Goal: Find specific page/section: Find specific page/section

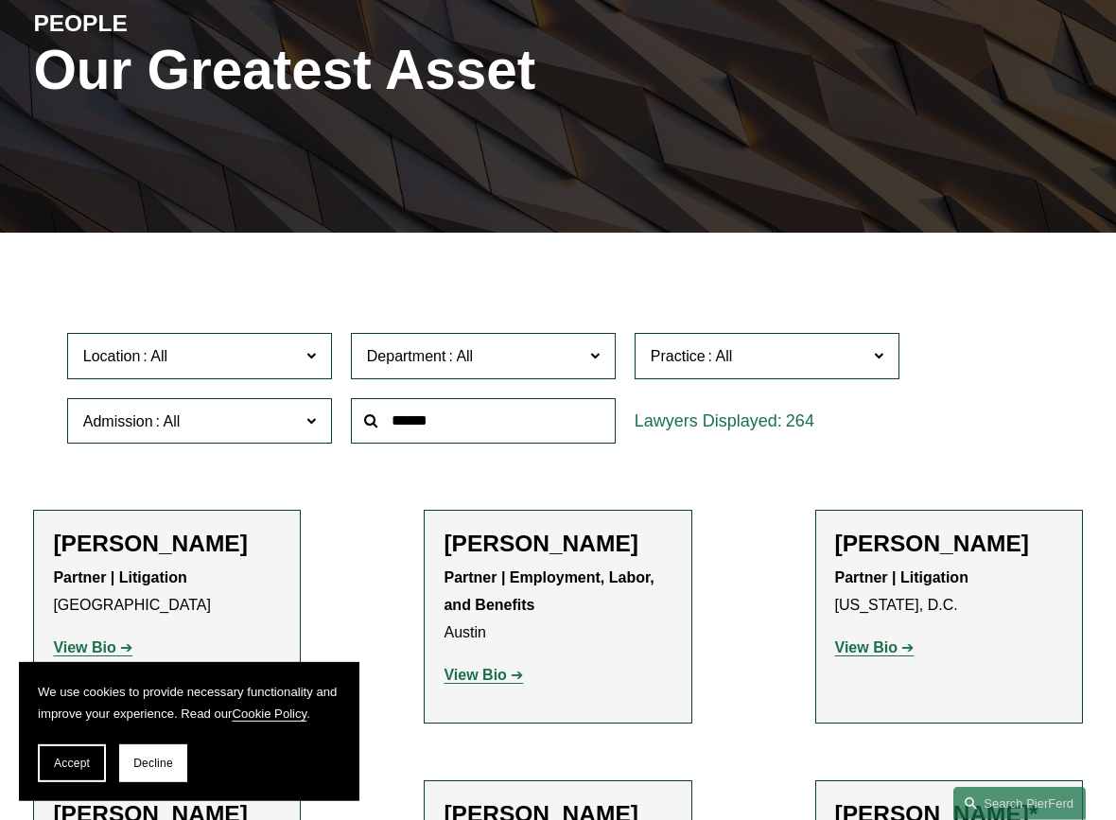
scroll to position [289, 0]
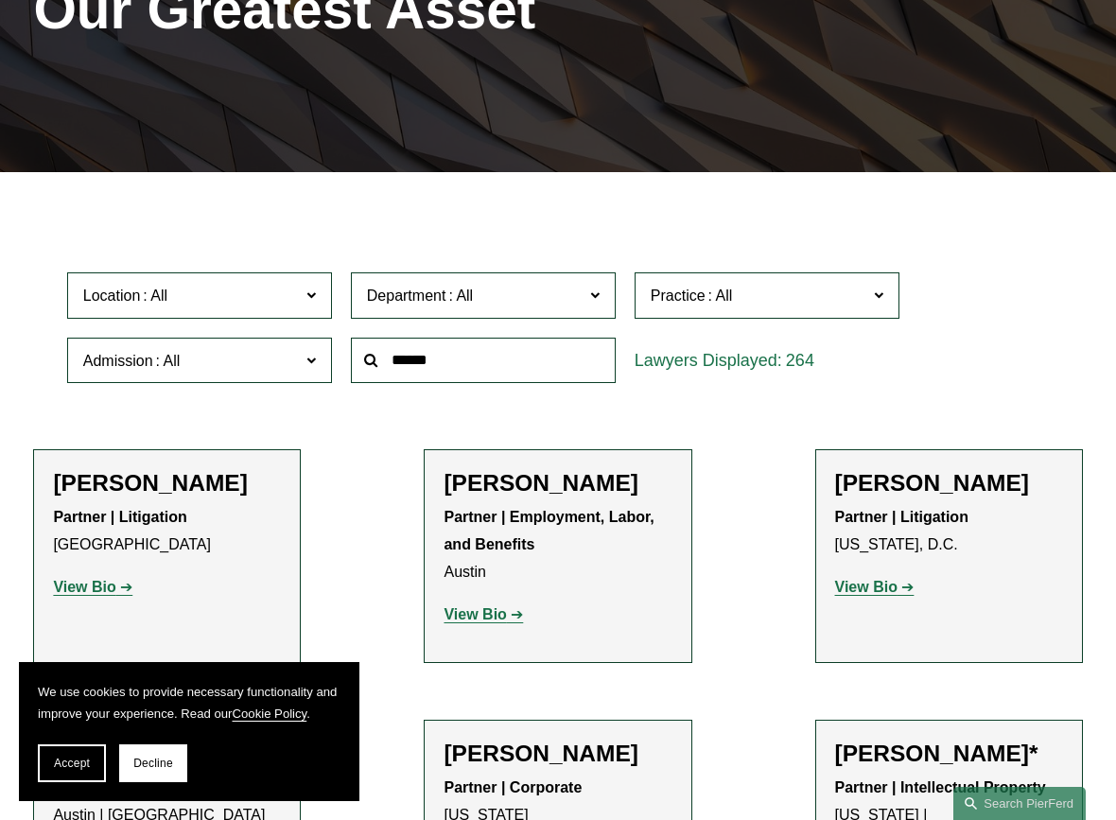
click at [311, 289] on span at bounding box center [310, 294] width 9 height 25
click at [535, 289] on span "Department" at bounding box center [475, 296] width 217 height 26
click at [0, 0] on link "Employment, Labor, and Benefits" at bounding box center [0, 0] width 0 height 0
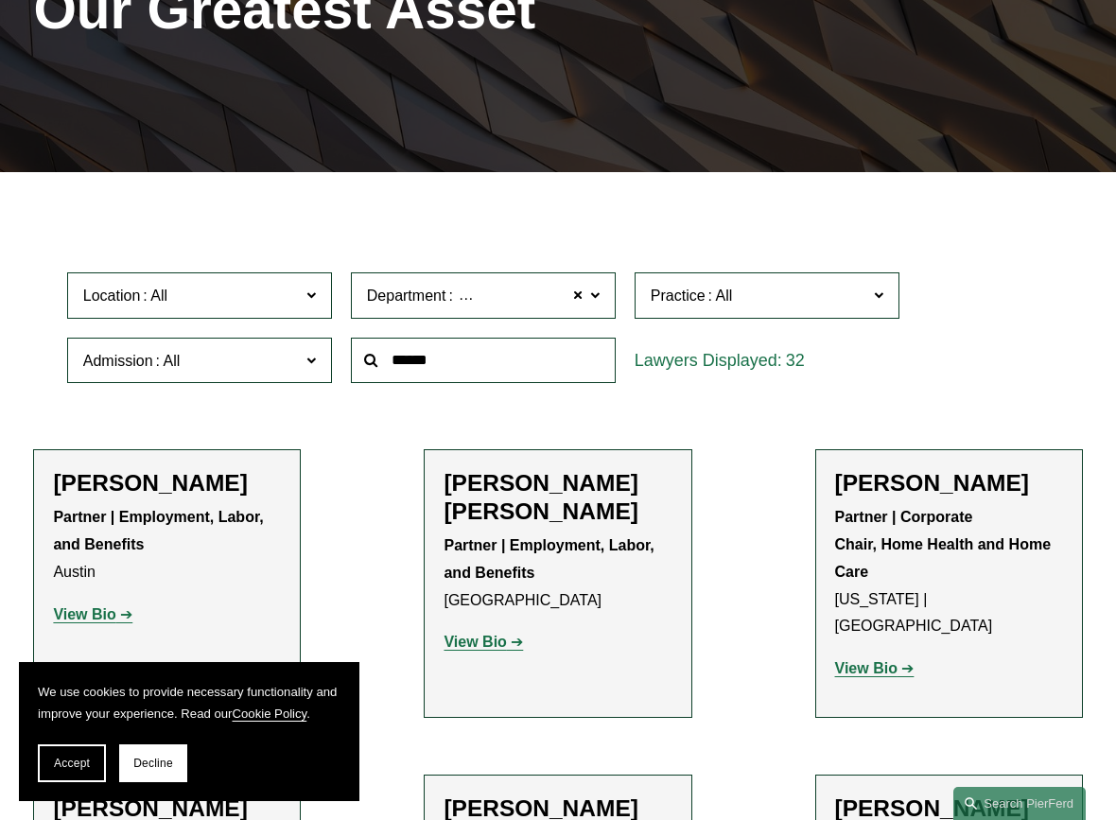
click at [494, 634] on p "View Bio" at bounding box center [557, 642] width 228 height 27
click at [498, 644] on strong "View Bio" at bounding box center [474, 641] width 62 height 16
click at [165, 480] on h2 "Scott A. Agthe" at bounding box center [167, 483] width 228 height 28
click at [113, 620] on strong "View Bio" at bounding box center [84, 614] width 62 height 16
click at [871, 660] on strong "View Bio" at bounding box center [866, 668] width 62 height 16
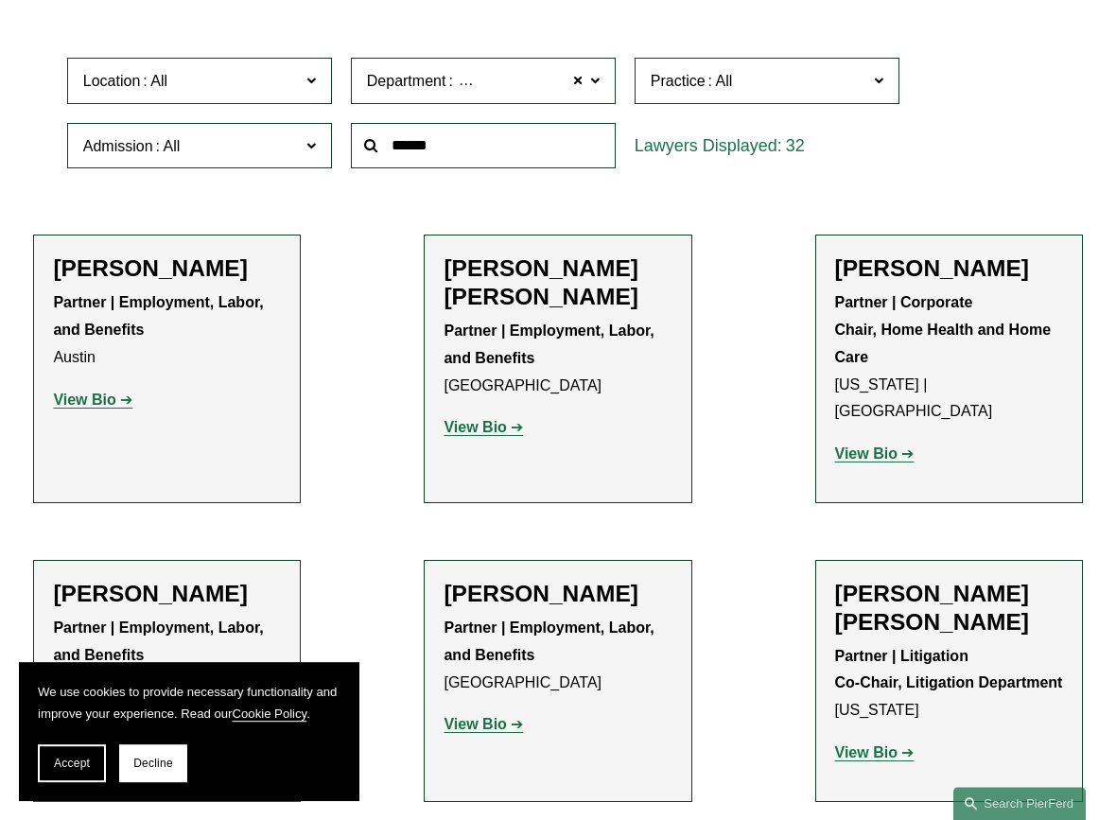
scroll to position [675, 0]
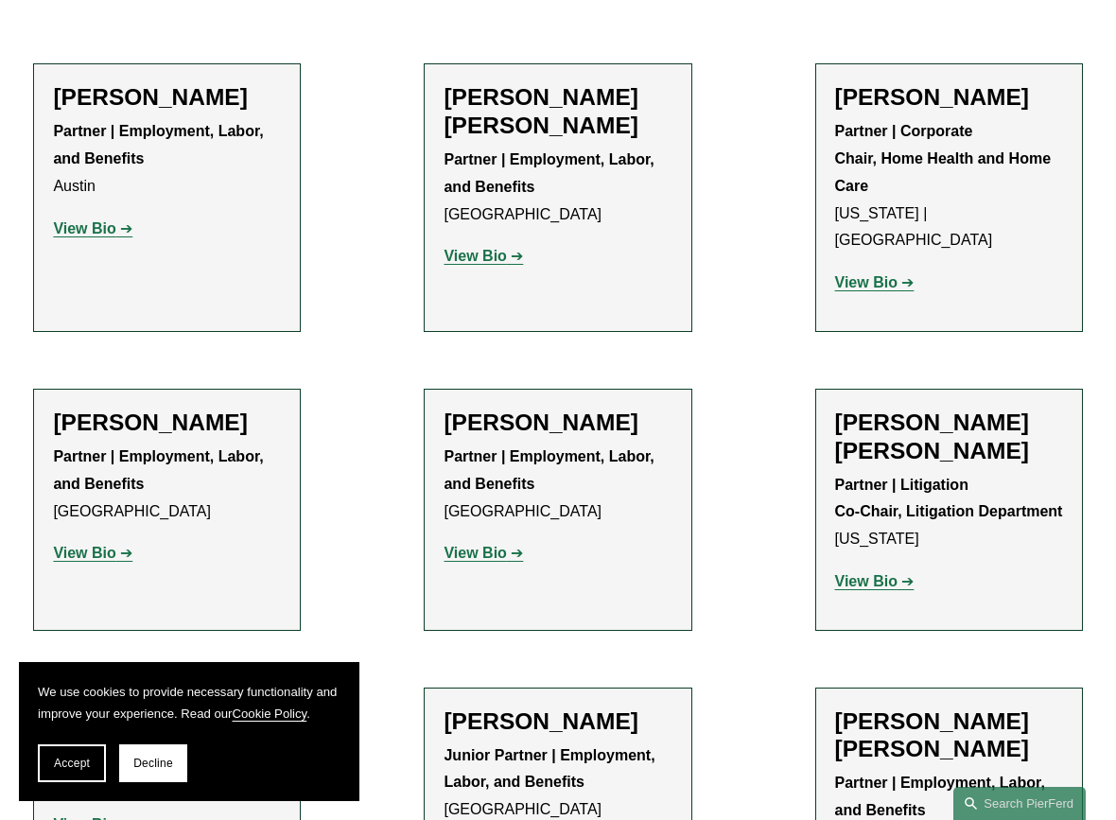
click at [873, 568] on p "View Bio" at bounding box center [949, 581] width 228 height 27
click at [871, 573] on strong "View Bio" at bounding box center [866, 581] width 62 height 16
click at [501, 258] on strong "View Bio" at bounding box center [474, 256] width 62 height 16
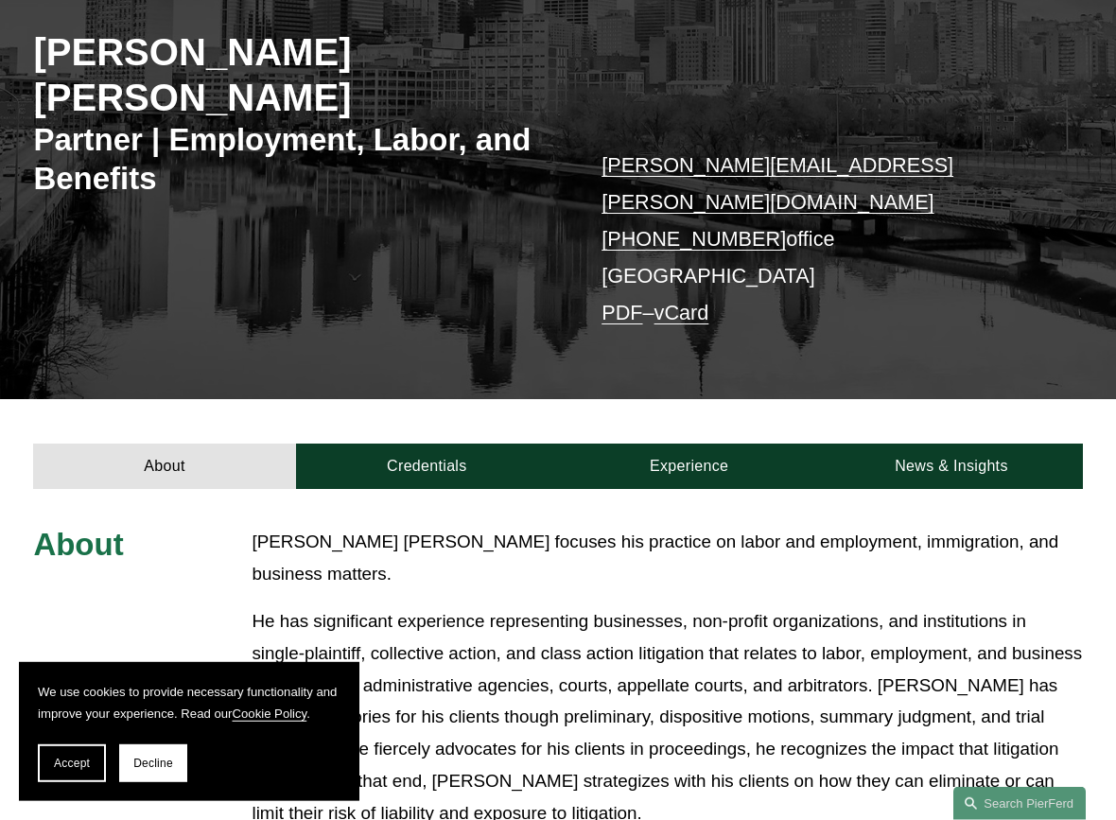
scroll to position [393, 0]
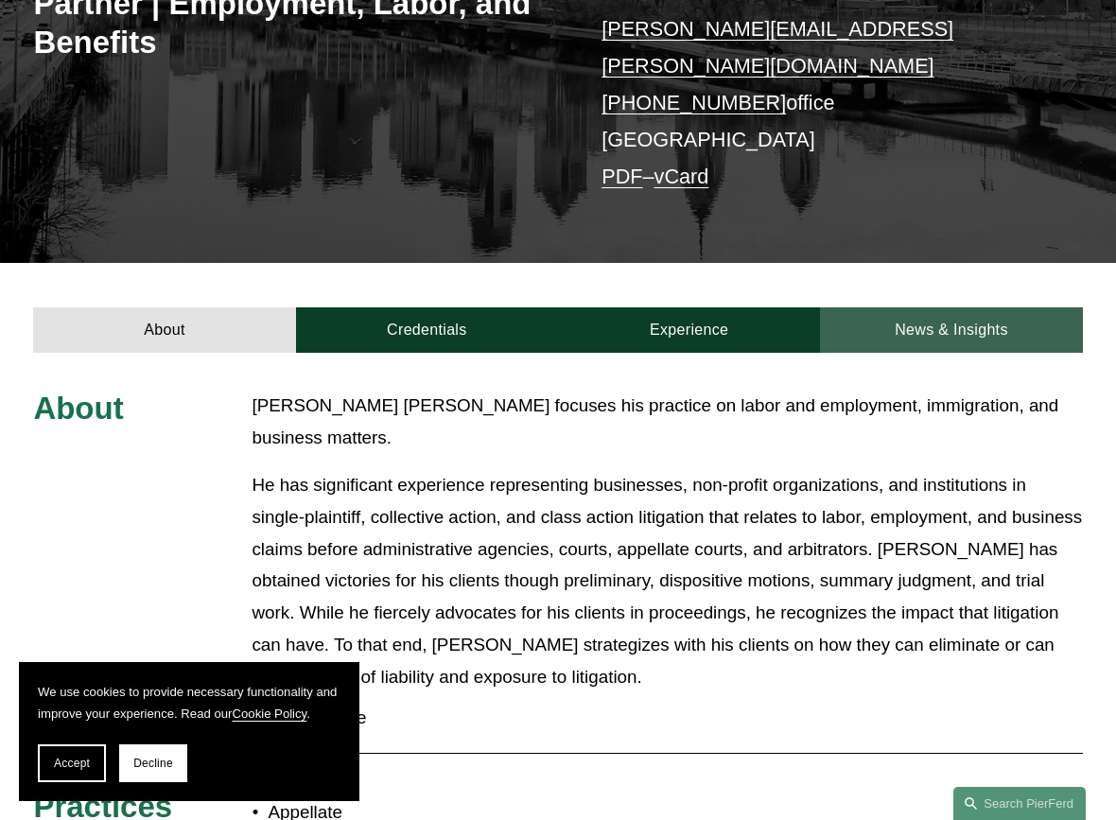
click at [896, 307] on link "News & Insights" at bounding box center [951, 329] width 262 height 45
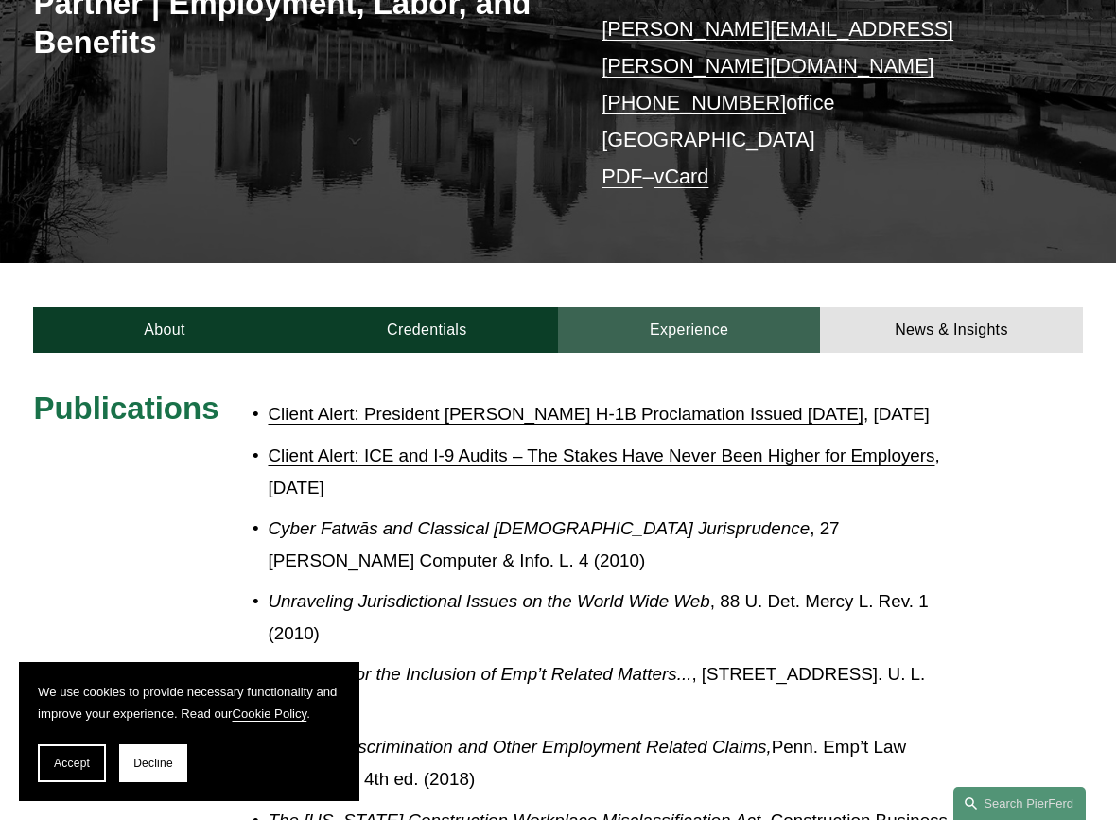
click at [746, 307] on link "Experience" at bounding box center [689, 329] width 262 height 45
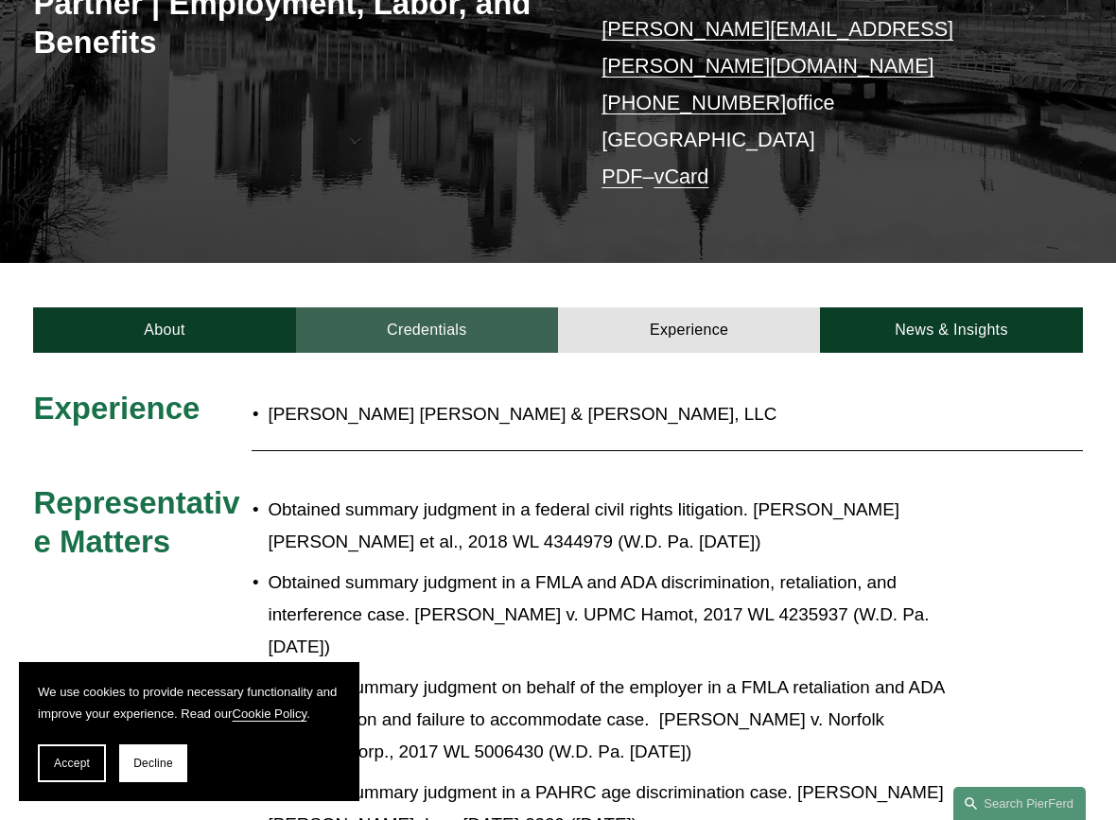
click at [443, 311] on link "Credentials" at bounding box center [427, 329] width 262 height 45
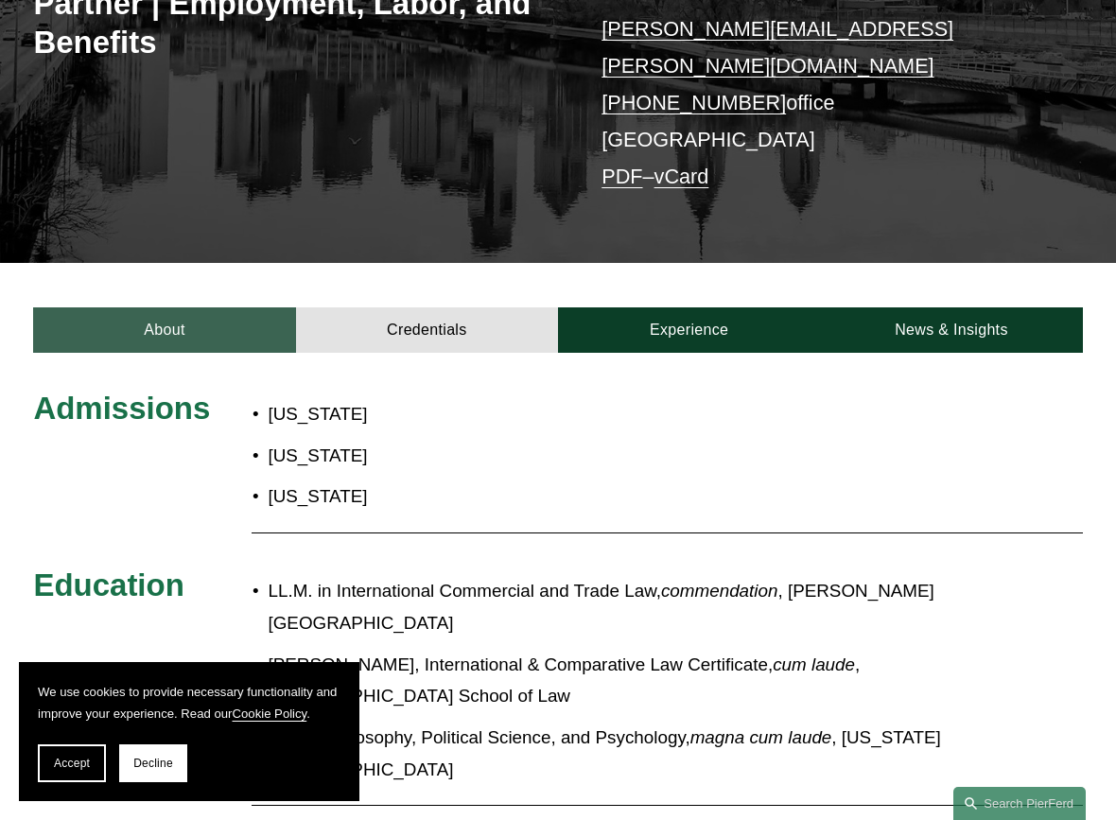
click at [147, 307] on link "About" at bounding box center [164, 329] width 262 height 45
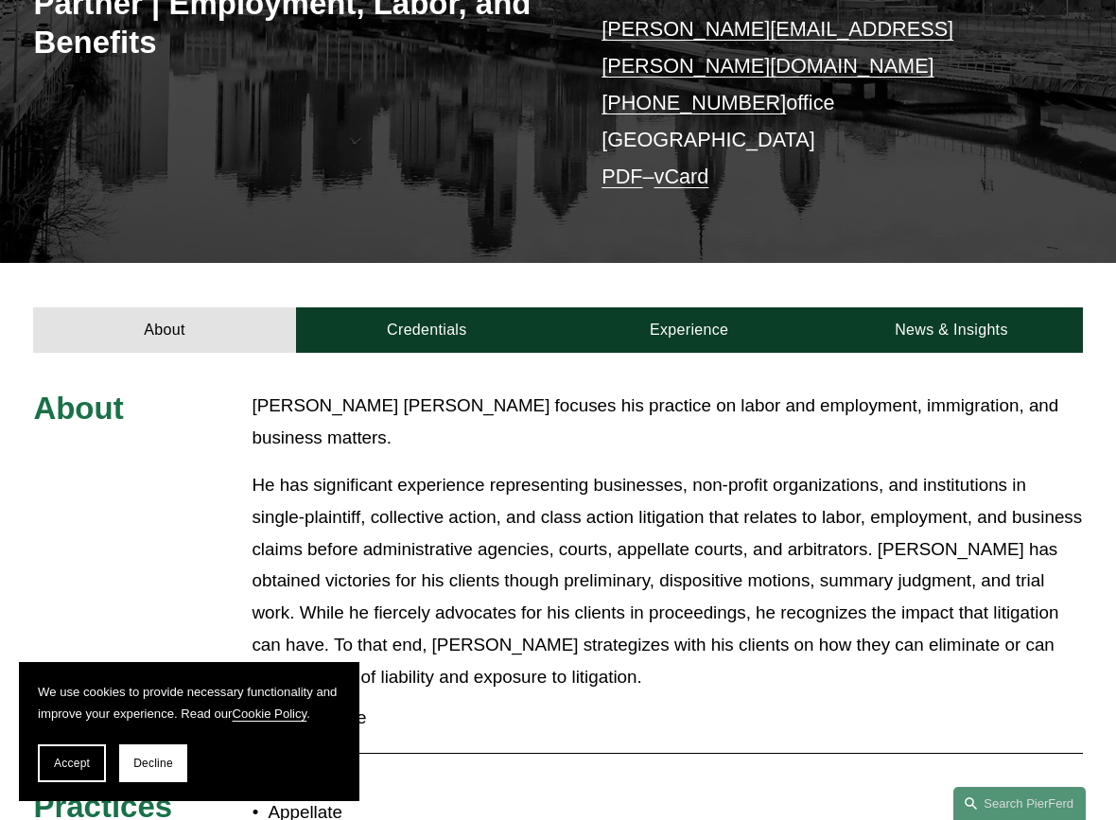
scroll to position [0, 0]
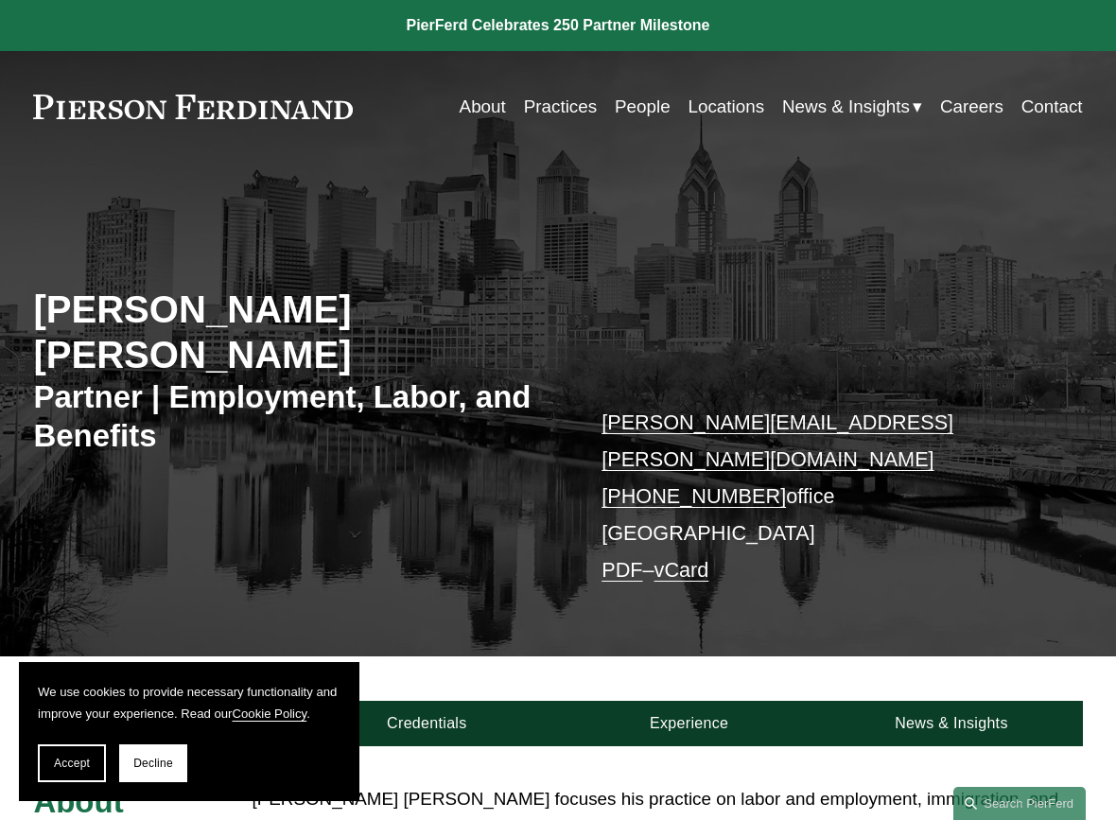
click at [671, 558] on link "vCard" at bounding box center [681, 570] width 55 height 24
click at [675, 558] on link "vCard" at bounding box center [681, 570] width 55 height 24
click at [1084, 656] on div "About Credentials Experience News & Insights" at bounding box center [558, 701] width 1116 height 90
click at [615, 558] on link "PDF" at bounding box center [621, 570] width 41 height 24
click at [704, 100] on link "Locations" at bounding box center [726, 107] width 77 height 36
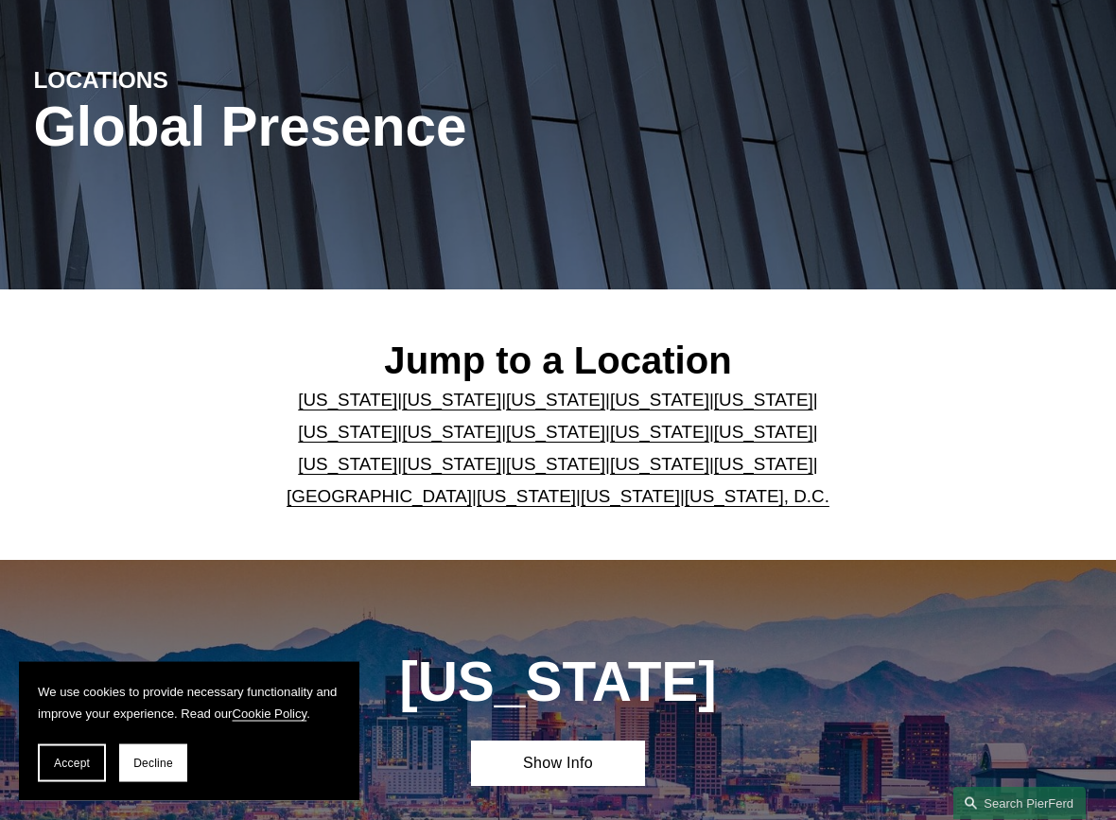
scroll to position [386, 0]
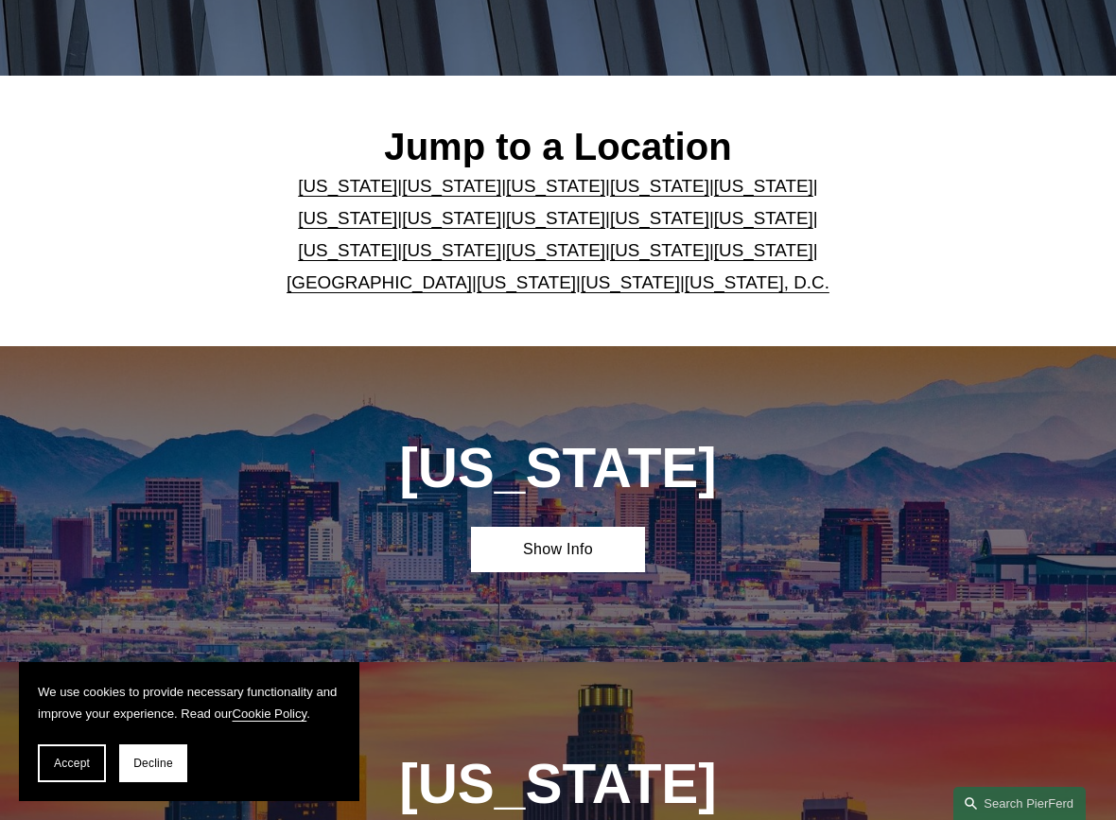
click at [388, 290] on link "[GEOGRAPHIC_DATA]" at bounding box center [378, 282] width 185 height 20
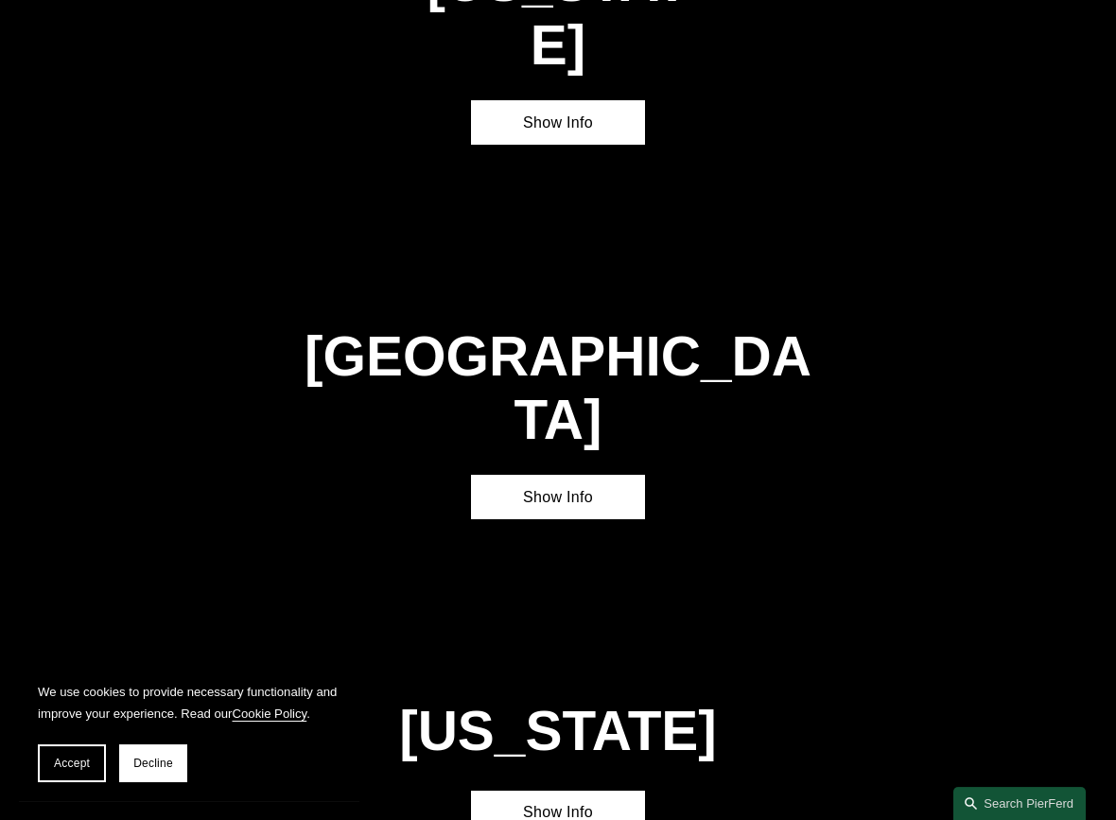
scroll to position [5468, 0]
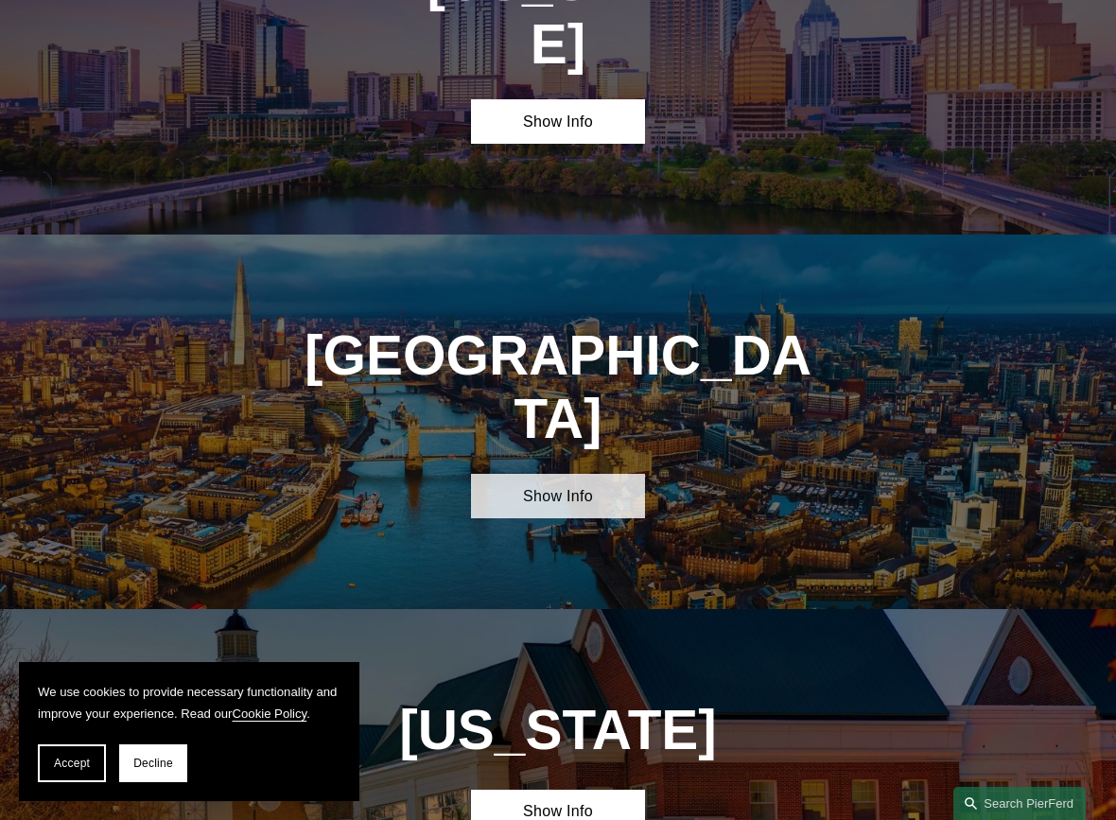
click at [572, 474] on link "Show Info" at bounding box center [558, 496] width 175 height 45
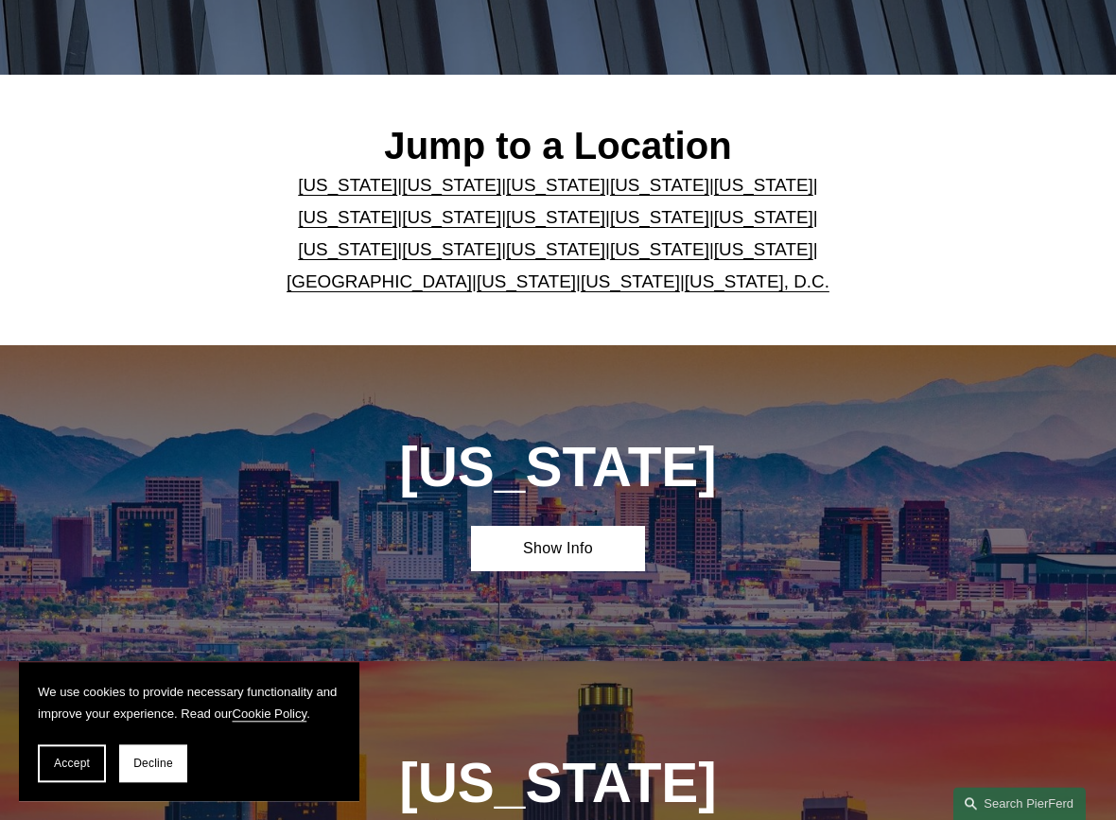
scroll to position [386, 0]
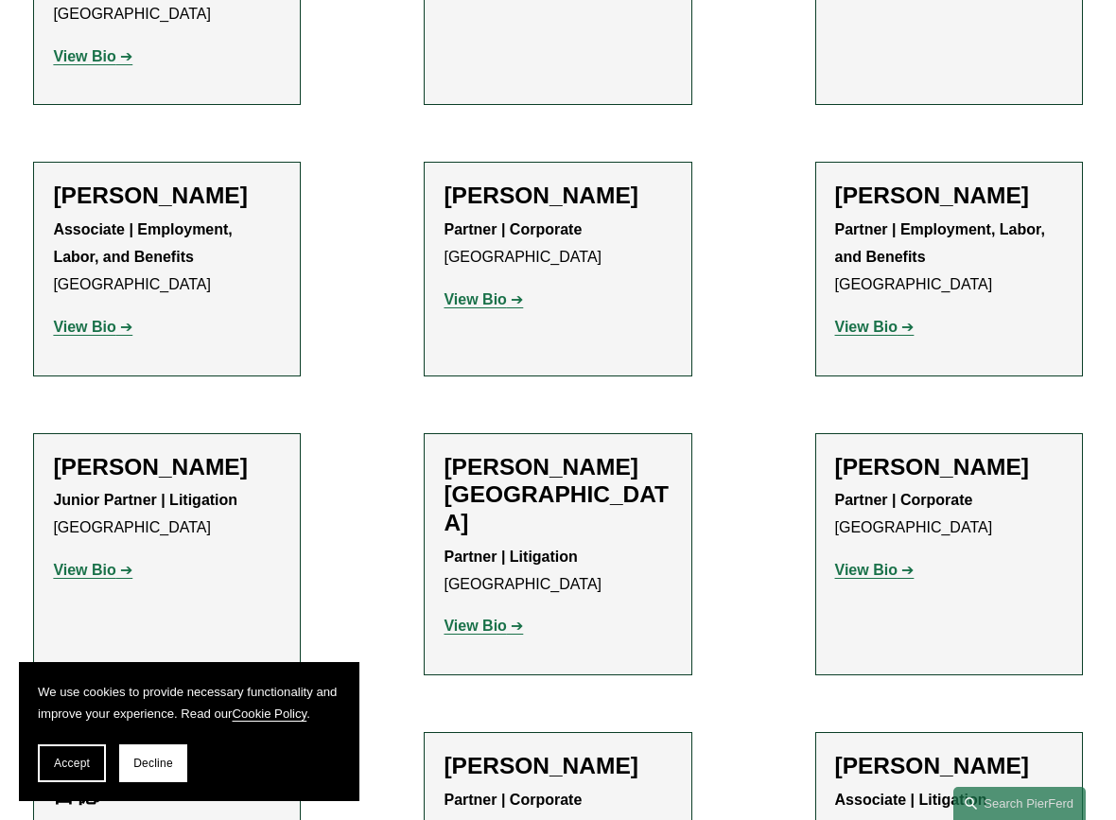
scroll to position [1639, 0]
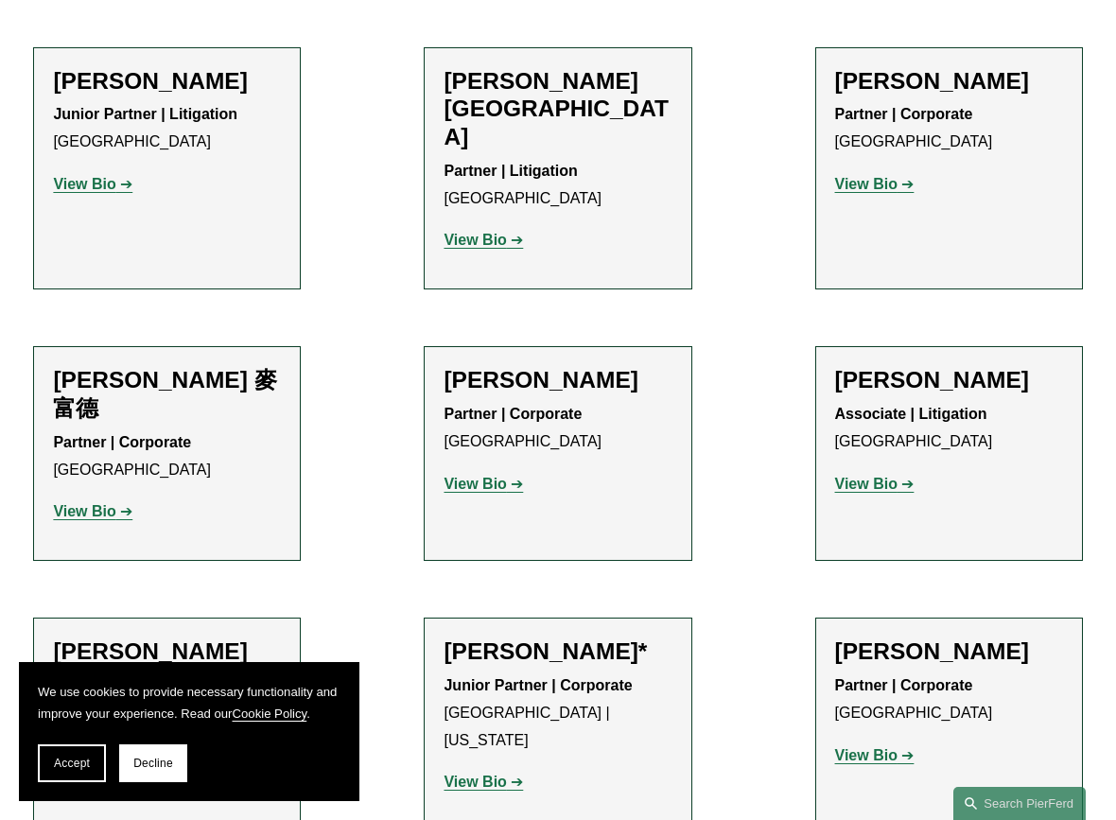
click at [115, 503] on strong "View Bio" at bounding box center [84, 511] width 62 height 16
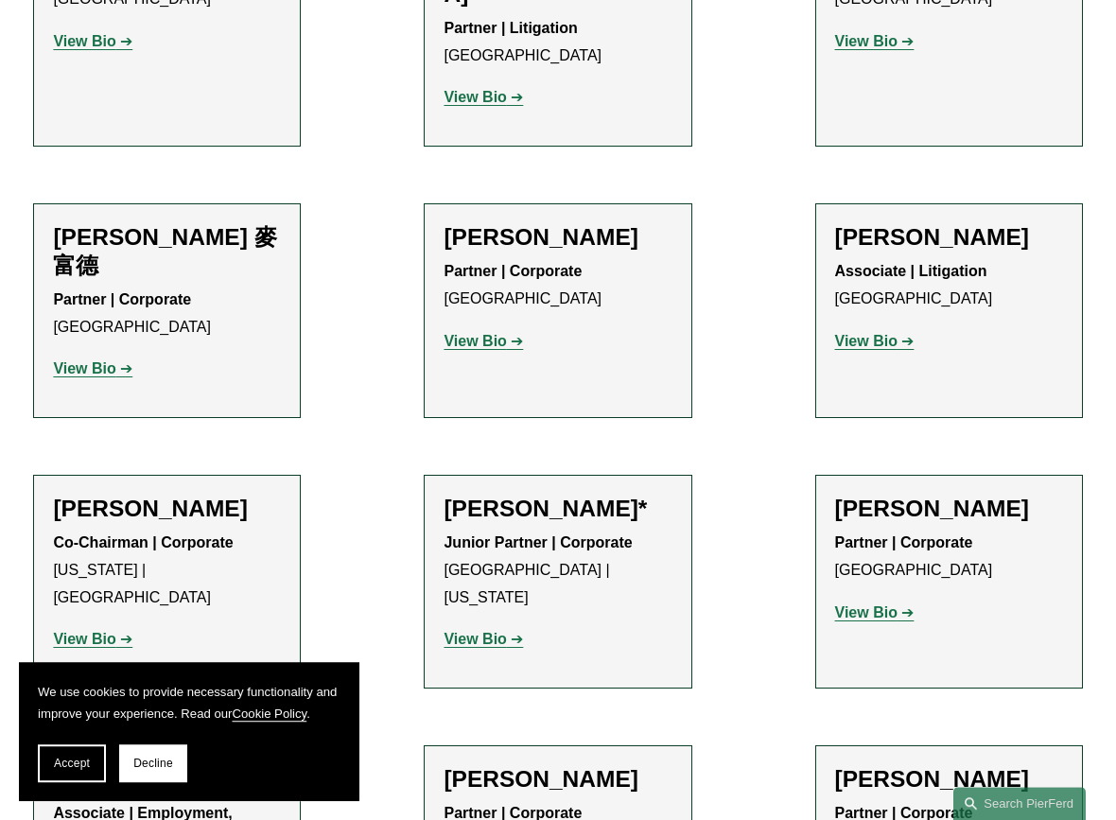
scroll to position [2020, 0]
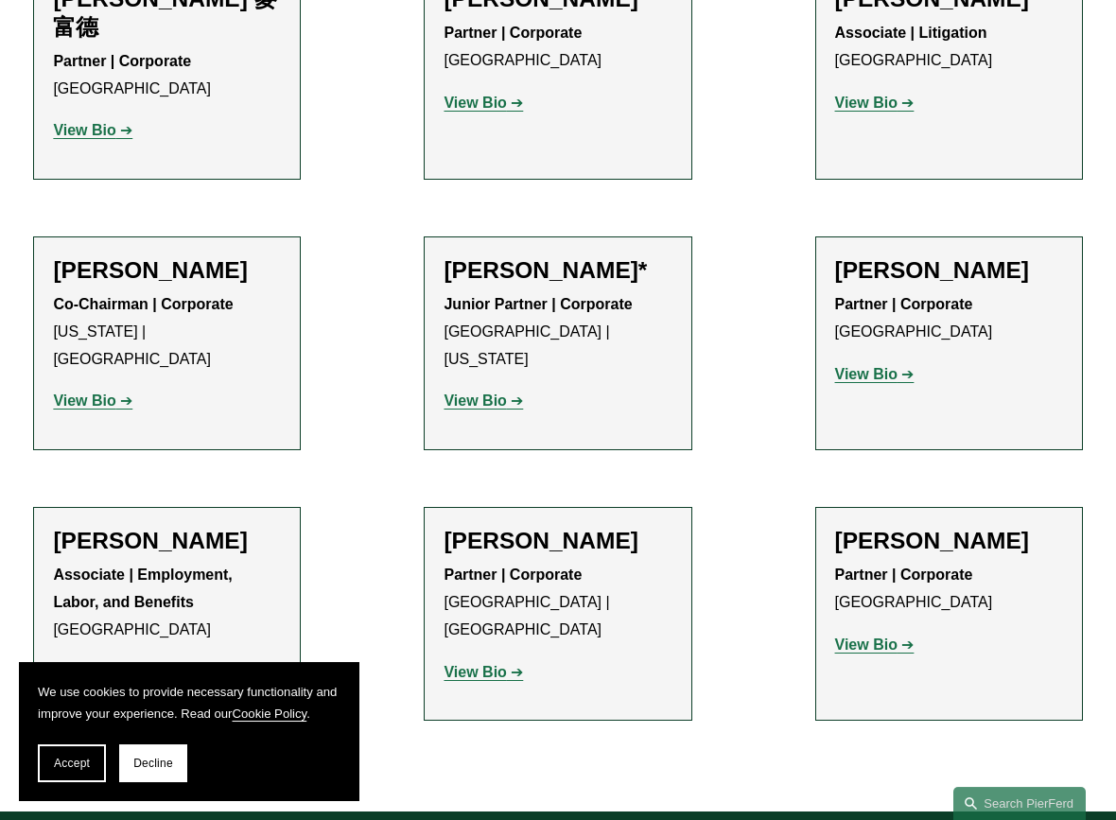
click at [500, 392] on strong "View Bio" at bounding box center [474, 400] width 62 height 16
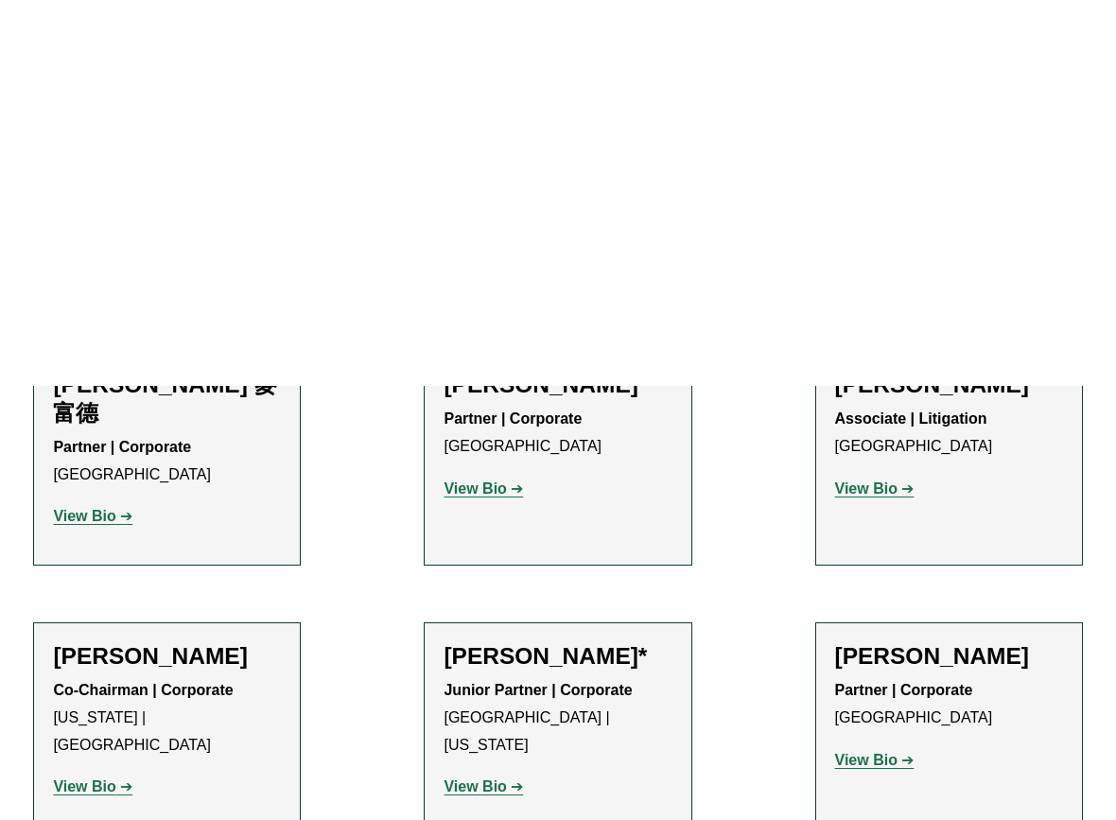
scroll to position [1635, 0]
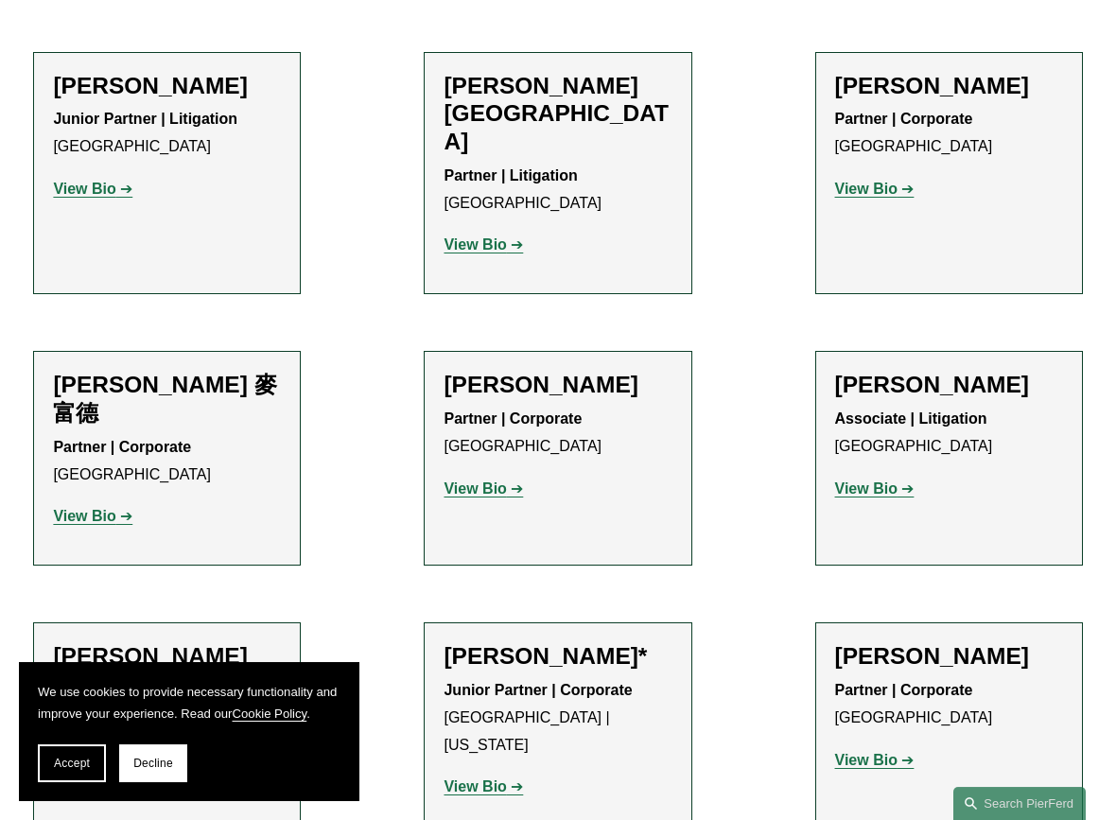
click at [891, 752] on strong "View Bio" at bounding box center [866, 760] width 62 height 16
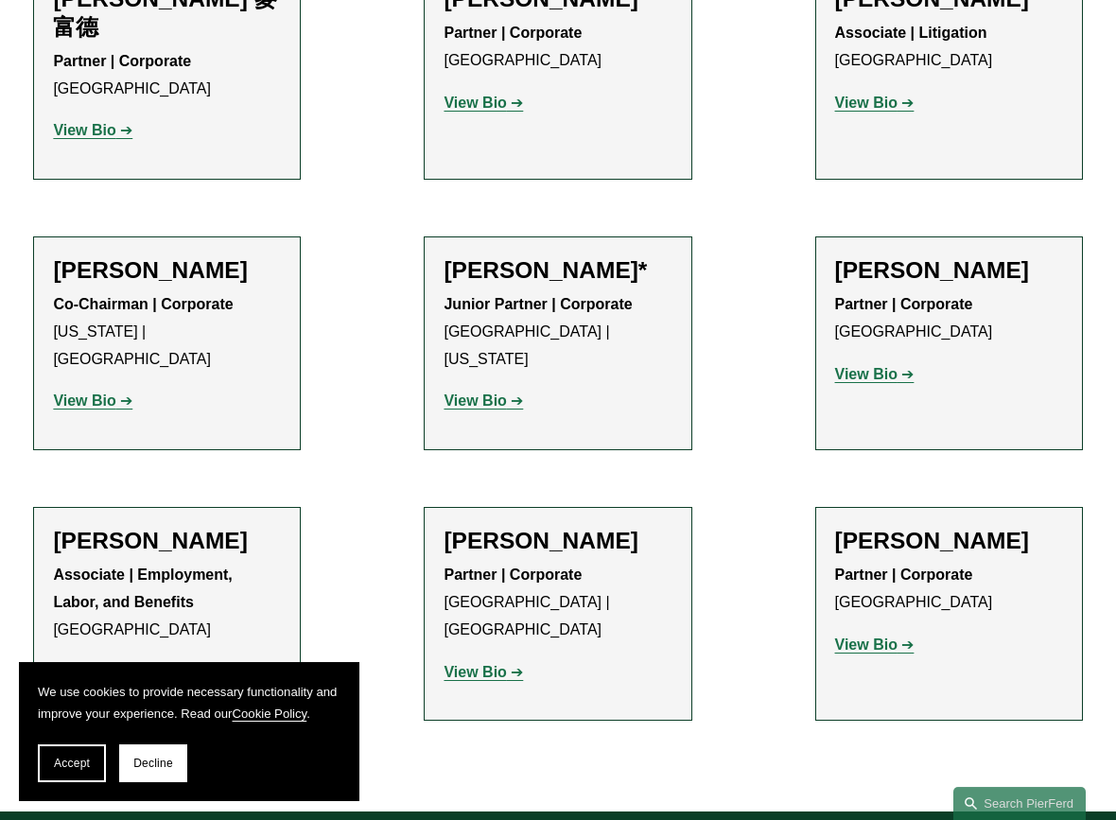
scroll to position [1442, 0]
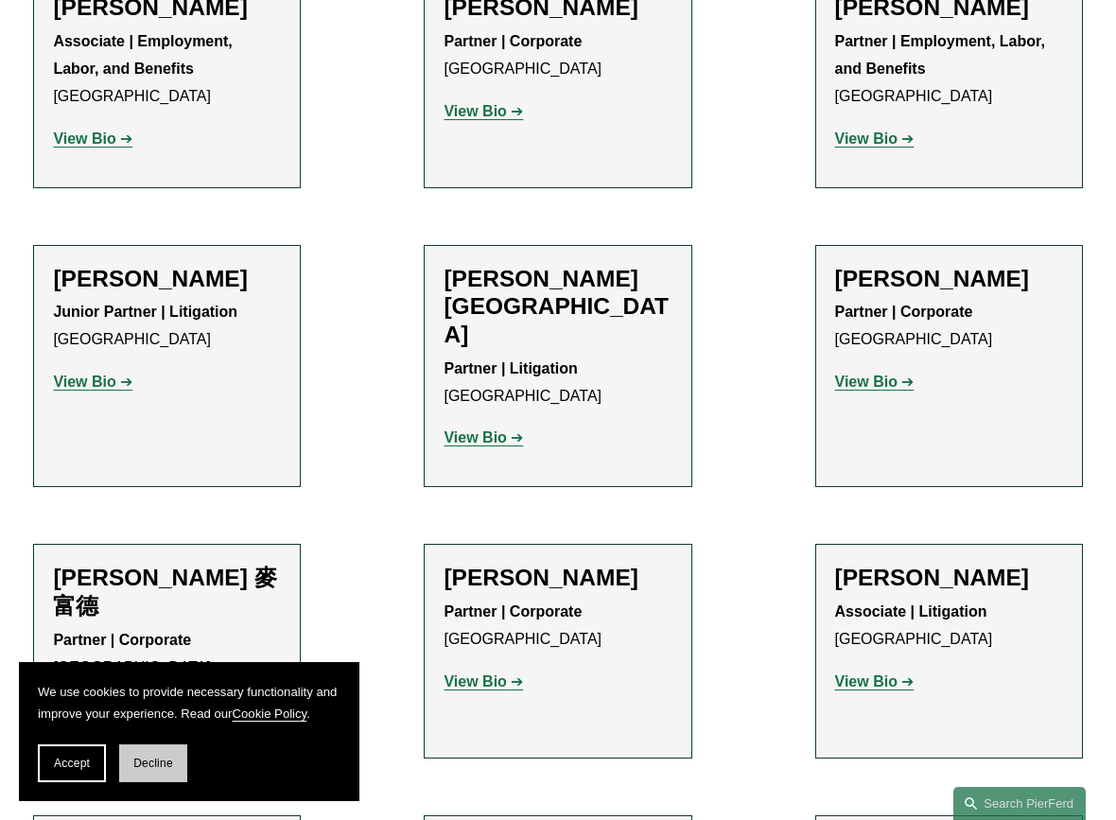
click at [147, 773] on button "Decline" at bounding box center [153, 763] width 68 height 38
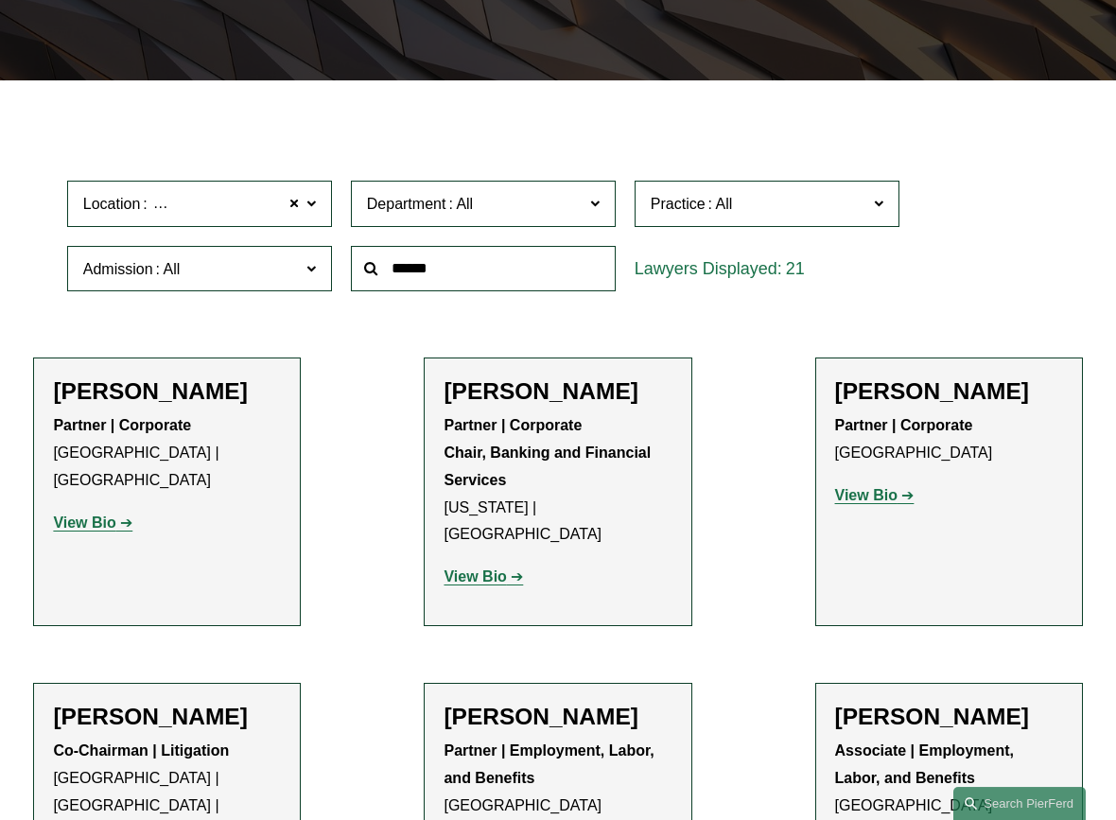
scroll to position [0, 0]
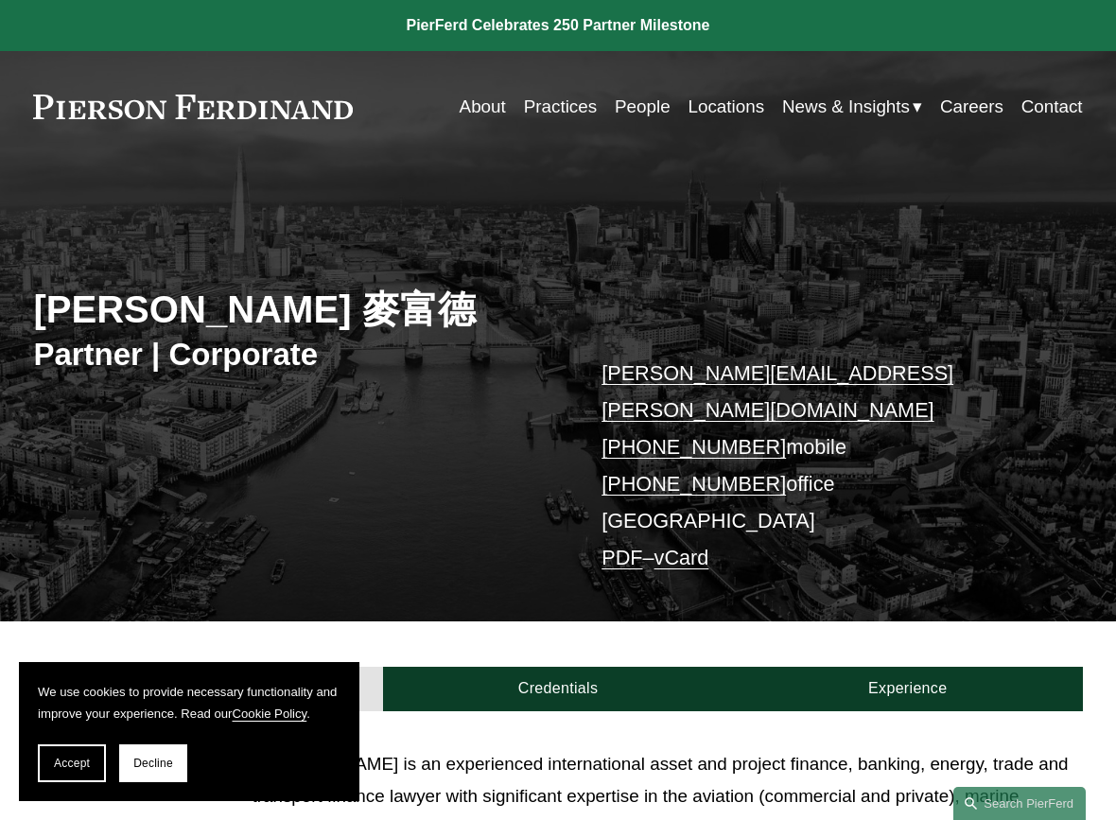
scroll to position [289, 0]
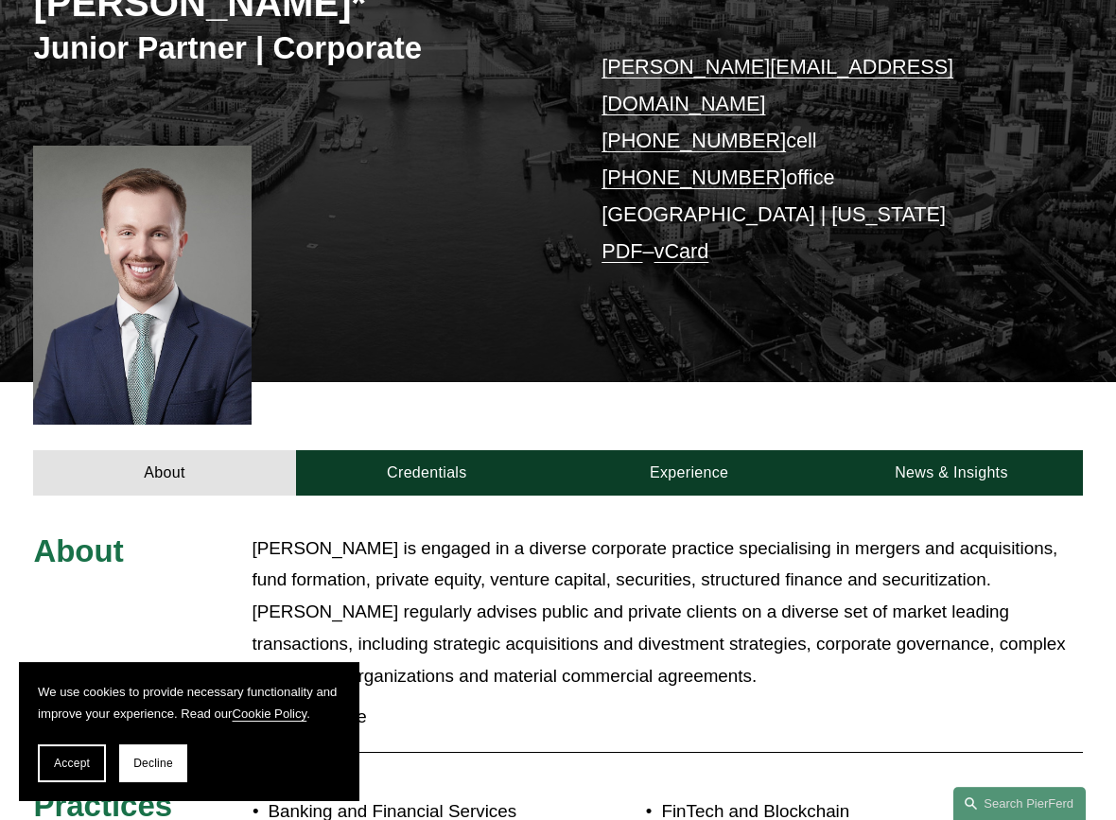
scroll to position [482, 0]
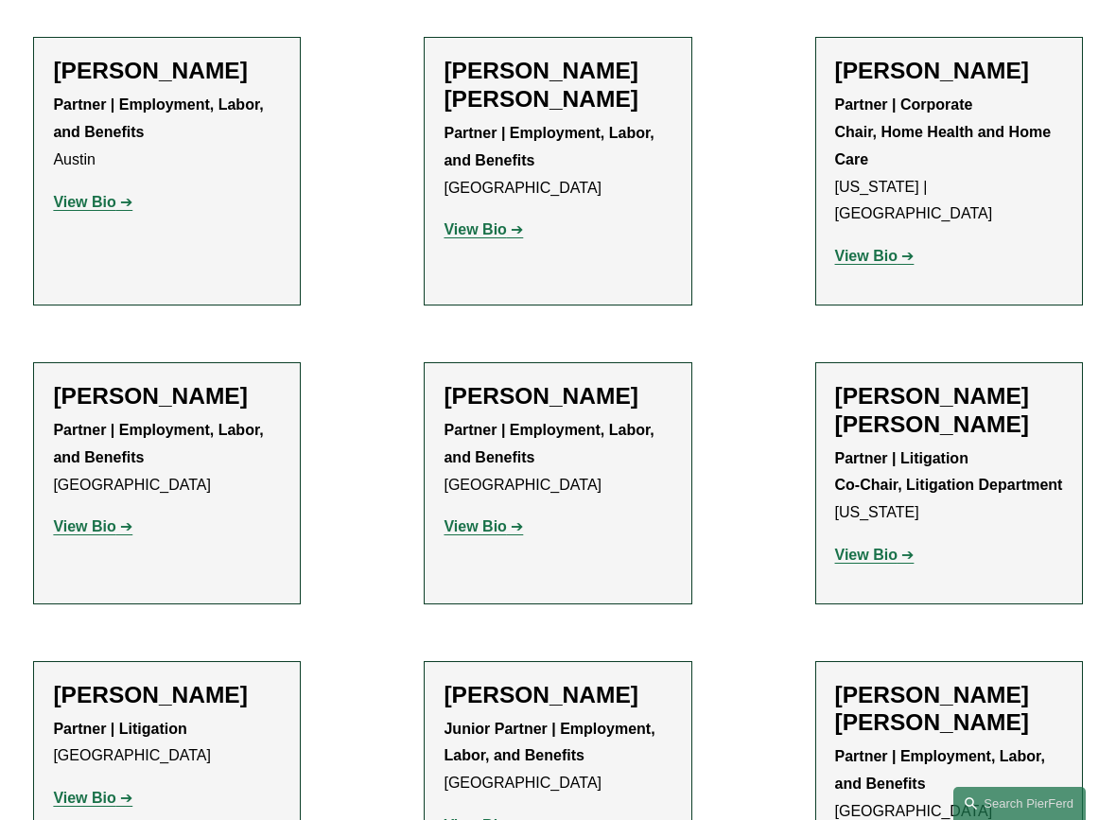
scroll to position [702, 0]
